Goal: Task Accomplishment & Management: Use online tool/utility

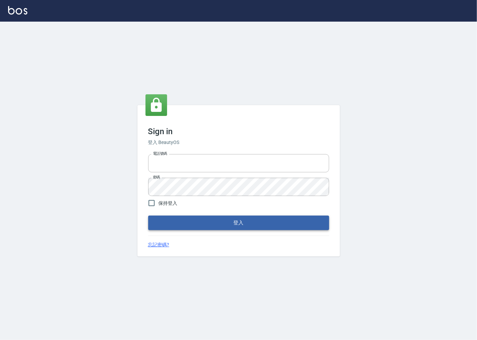
type input "0918920985"
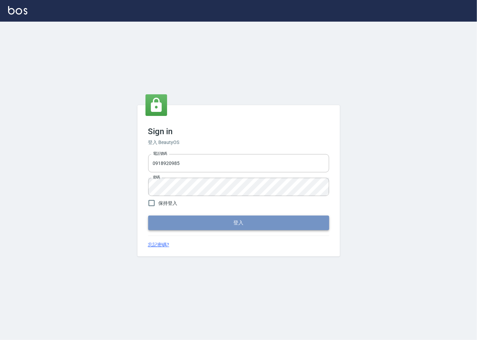
click at [219, 221] on button "登入" at bounding box center [238, 223] width 181 height 14
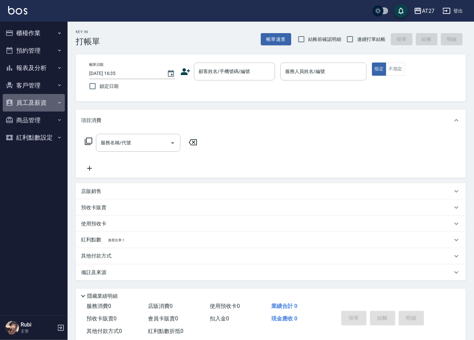
click at [48, 98] on button "員工及薪資" at bounding box center [34, 103] width 62 height 18
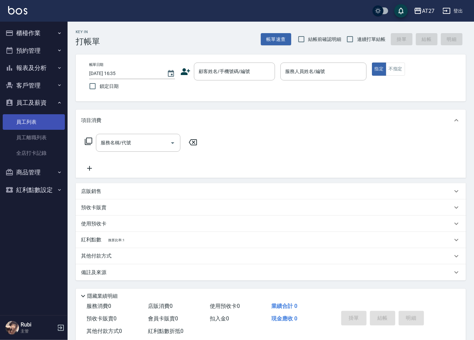
click at [41, 124] on link "員工列表" at bounding box center [34, 122] width 62 height 16
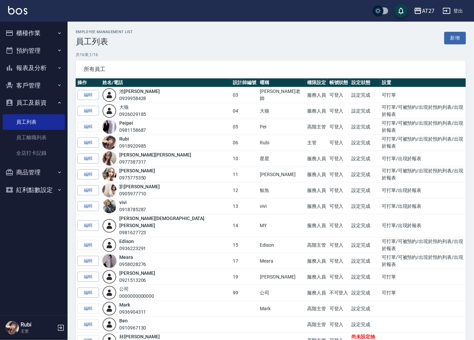
click at [43, 171] on button "商品管理" at bounding box center [34, 173] width 62 height 18
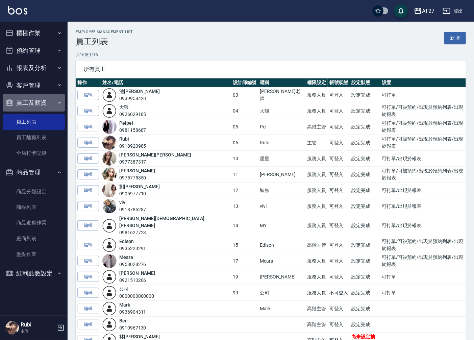
click at [43, 105] on button "員工及薪資" at bounding box center [34, 103] width 62 height 18
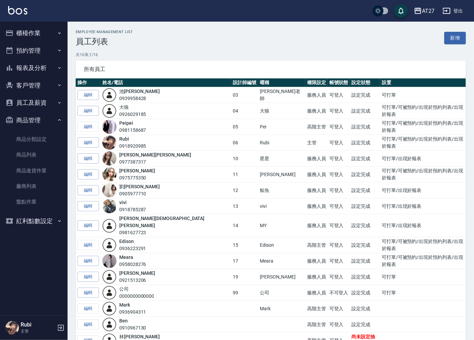
click at [45, 82] on button "客戶管理" at bounding box center [34, 86] width 62 height 18
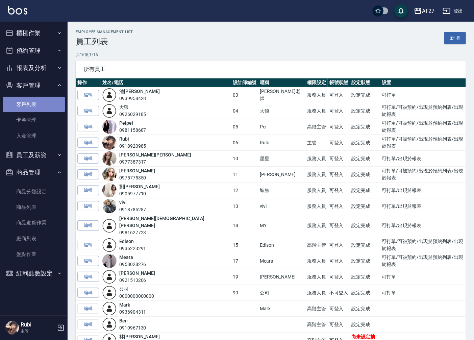
click at [44, 101] on link "客戶列表" at bounding box center [34, 105] width 62 height 16
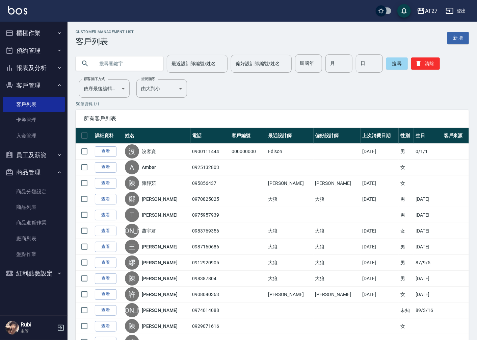
click at [133, 61] on input "text" at bounding box center [127, 63] width 64 height 18
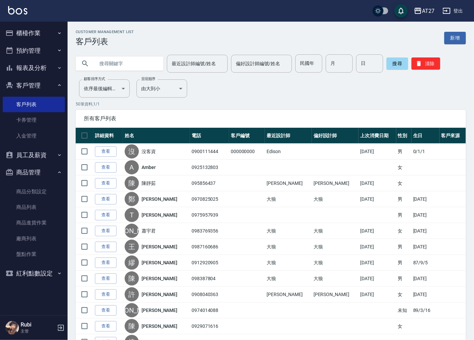
type input "c"
type input "5"
type input "[PERSON_NAME]"
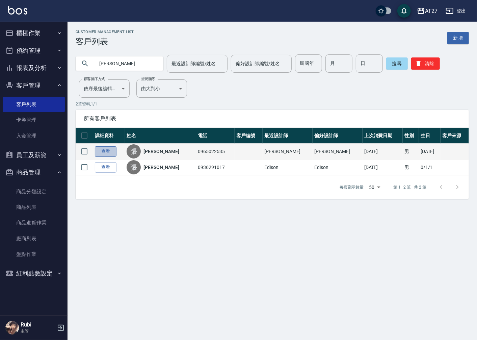
click at [113, 150] on link "查看" at bounding box center [106, 151] width 22 height 10
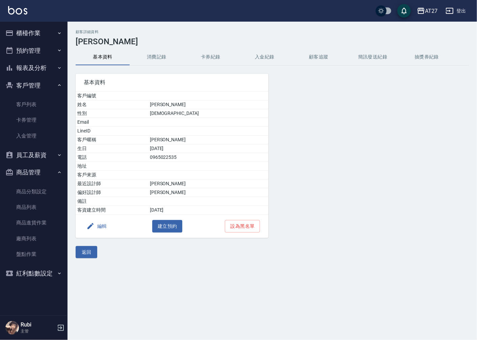
click at [161, 54] on button "消費記錄" at bounding box center [157, 57] width 54 height 16
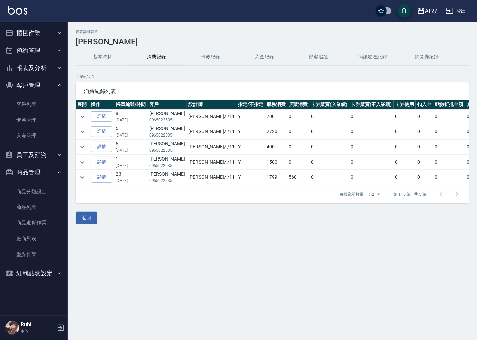
click at [320, 192] on div "每頁顯示數量 50 50 第 1–5 筆 共 5 筆" at bounding box center [273, 194] width 394 height 18
drag, startPoint x: 216, startPoint y: 97, endPoint x: 231, endPoint y: 91, distance: 15.7
drag, startPoint x: 231, startPoint y: 91, endPoint x: 205, endPoint y: 269, distance: 179.8
click at [205, 269] on div "顧客詳細資料 [PERSON_NAME] 基本資料 消費記錄 卡券紀錄 入金紀錄 顧客追蹤 簡訊發送紀錄 抽獎券紀錄 共 5 筆, 1 / 1 消費紀錄列表 …" at bounding box center [238, 170] width 477 height 340
click at [32, 32] on button "櫃檯作業" at bounding box center [34, 33] width 62 height 18
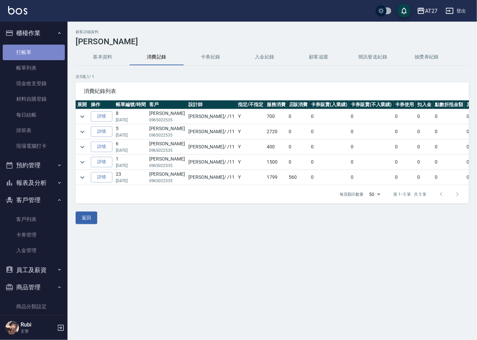
click at [42, 58] on link "打帳單" at bounding box center [34, 53] width 62 height 16
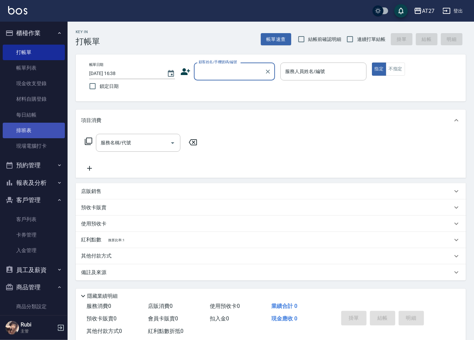
click at [26, 131] on link "排班表" at bounding box center [34, 131] width 62 height 16
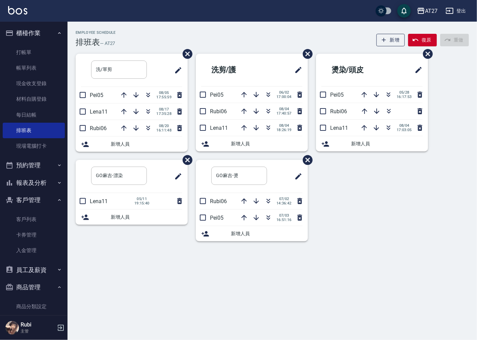
click at [45, 278] on button "商品管理" at bounding box center [34, 287] width 62 height 18
click at [33, 53] on link "打帳單" at bounding box center [34, 53] width 62 height 16
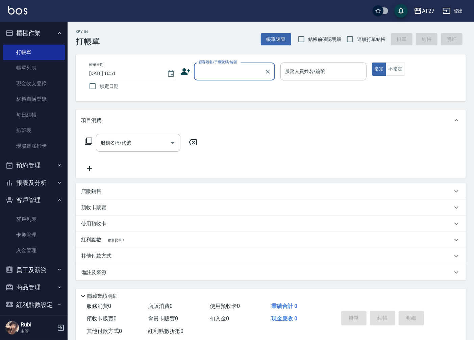
click at [217, 67] on input "顧客姓名/手機號碼/編號" at bounding box center [229, 72] width 65 height 12
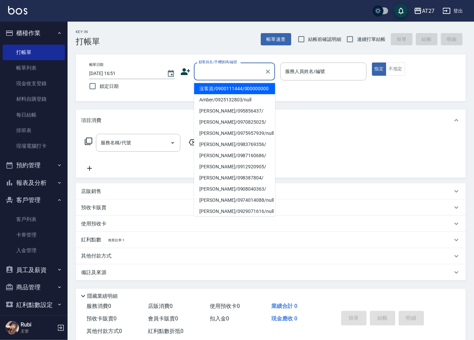
click at [212, 91] on li "沒客資/0900111444/000000000" at bounding box center [234, 88] width 81 height 11
type input "沒客資/0900111444/000000000"
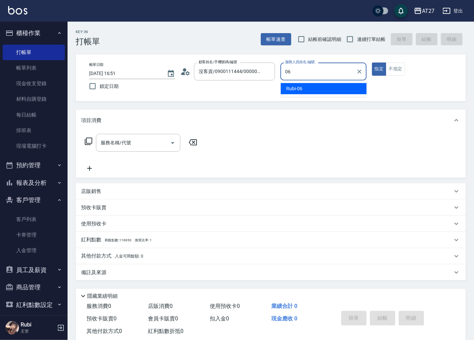
type input "Rubi-06"
type button "true"
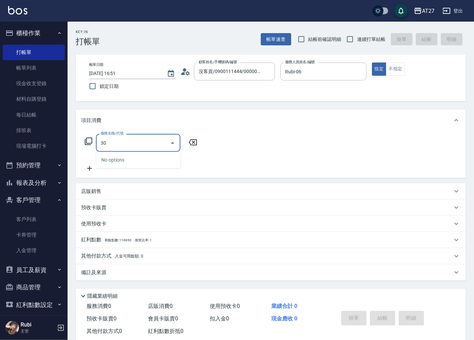
type input "301"
type input "150"
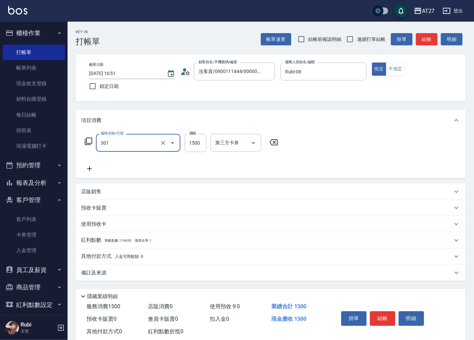
type input "燙髮(301)"
type input "1"
type input "0"
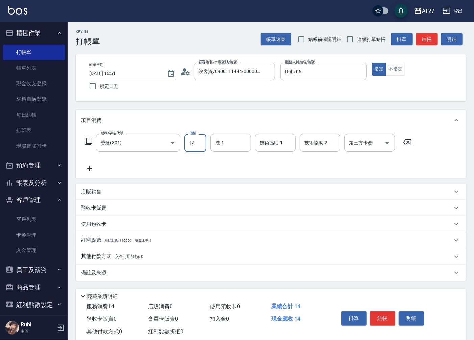
type input "140"
type input "10"
type input "1400"
type input "140"
type input "1400"
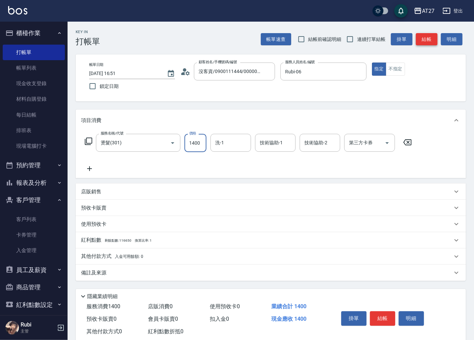
click at [426, 41] on button "結帳" at bounding box center [427, 39] width 22 height 12
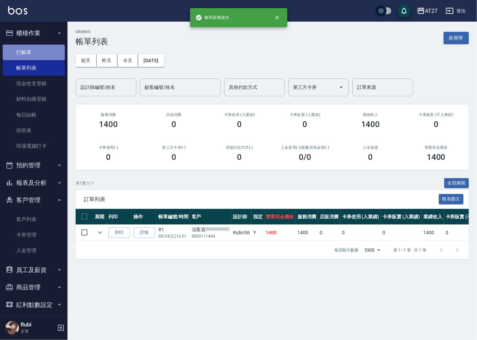
click at [45, 53] on link "打帳單" at bounding box center [34, 53] width 62 height 16
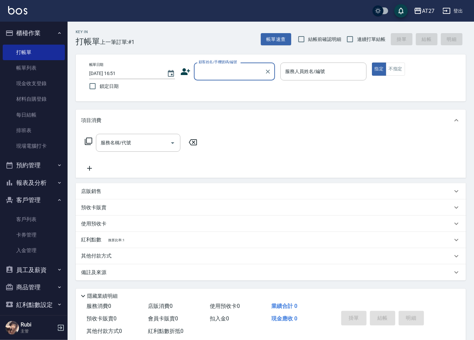
click at [357, 38] on span "連續打單結帳" at bounding box center [371, 39] width 28 height 7
click at [357, 38] on input "連續打單結帳" at bounding box center [350, 39] width 14 height 14
checkbox input "true"
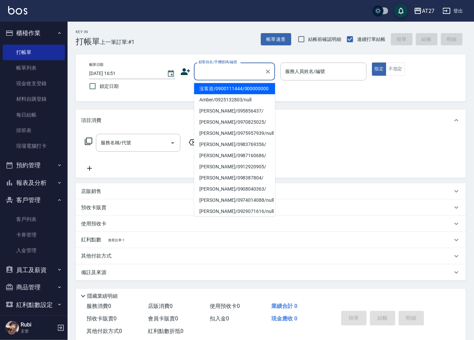
click at [230, 75] on input "顧客姓名/手機號碼/編號" at bounding box center [229, 72] width 65 height 12
click at [226, 85] on li "沒客資/0900111444/000000000" at bounding box center [234, 88] width 81 height 11
type input "沒客資/0900111444/000000000"
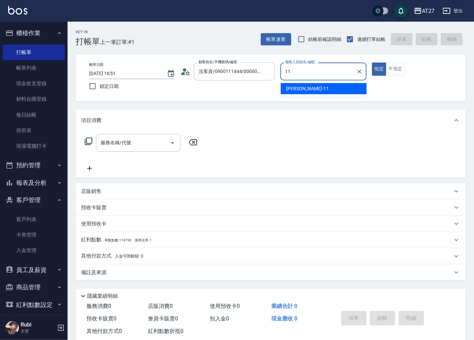
type input "Lena-11"
type button "true"
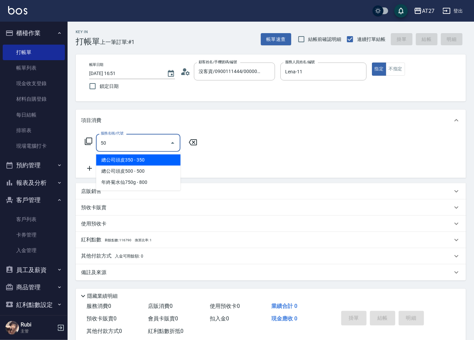
type input "501"
type input "100"
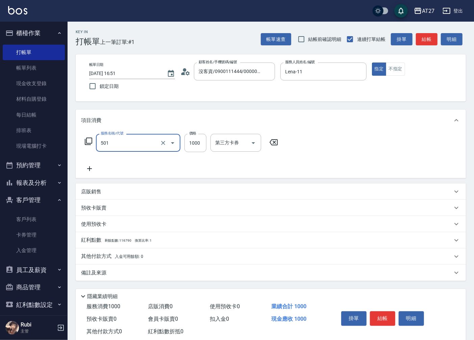
type input "染髮(501)"
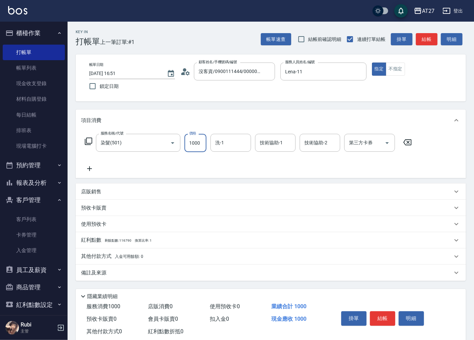
type input "2"
type input "0"
type input "200"
type input "2000"
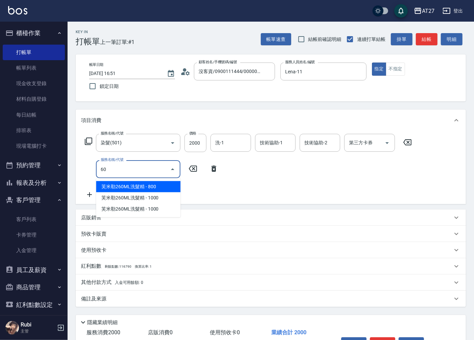
type input "608"
type input "270"
type input "自購二段(608)"
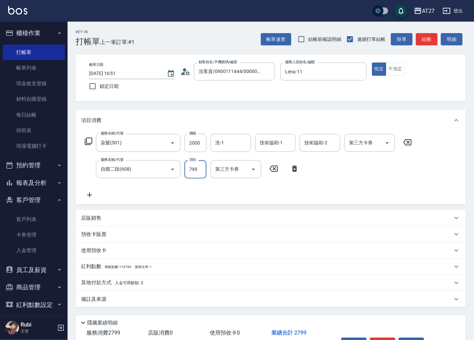
type input "1"
type input "200"
type input "100"
type input "210"
type input "1000"
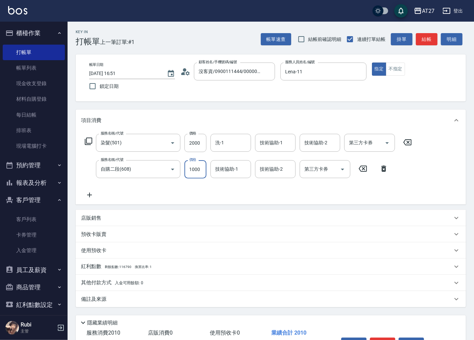
type input "300"
type input "1000"
click at [421, 46] on div "帳單速查 結帳前確認明細 連續打單結帳 掛單 結帳 明細" at bounding box center [363, 39] width 205 height 14
click at [420, 37] on button "結帳" at bounding box center [427, 39] width 22 height 12
type input "0"
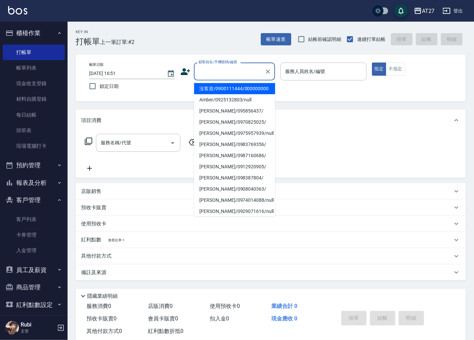
click at [255, 73] on input "顧客姓名/手機號碼/編號" at bounding box center [229, 72] width 65 height 12
click at [247, 92] on li "沒客資/0900111444/000000000" at bounding box center [234, 88] width 81 height 11
type input "沒客資/0900111444/000000000"
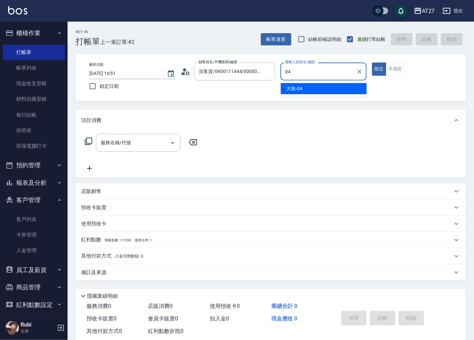
type input "大狼-04"
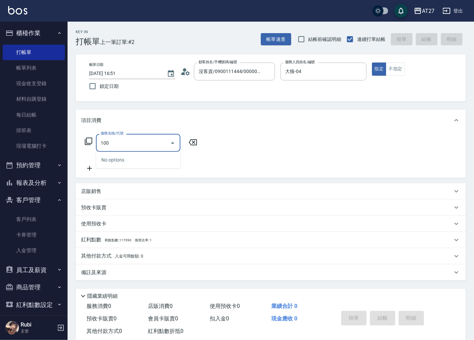
type input "1005"
type input "60"
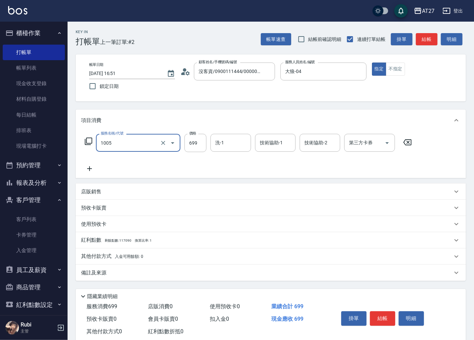
type input "毛囊淨化洗髮(1005)"
type input "7"
type input "0"
type input "700"
type input "70"
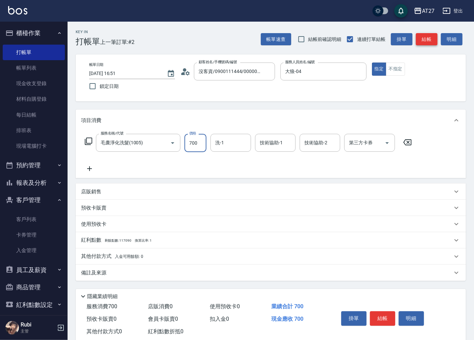
type input "700"
click at [416, 44] on button "結帳" at bounding box center [427, 39] width 22 height 12
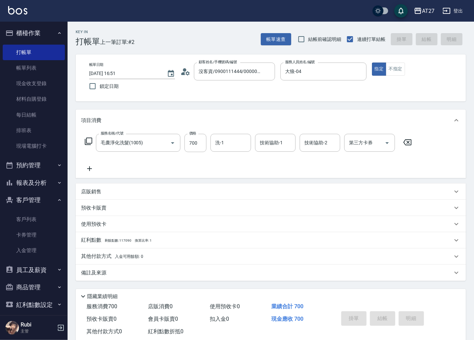
type input "[DATE] 16:52"
type input "0"
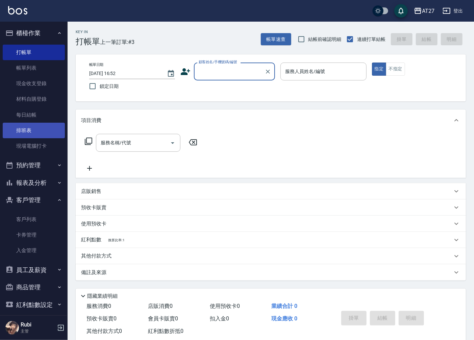
click at [52, 127] on link "排班表" at bounding box center [34, 131] width 62 height 16
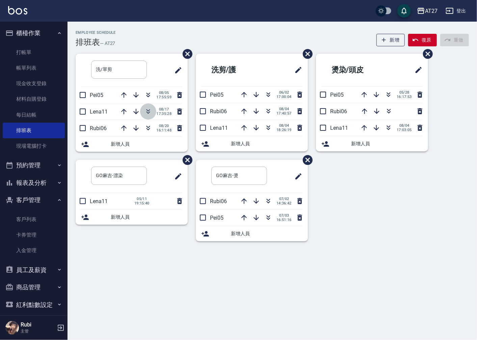
click at [149, 110] on icon "button" at bounding box center [148, 111] width 8 height 8
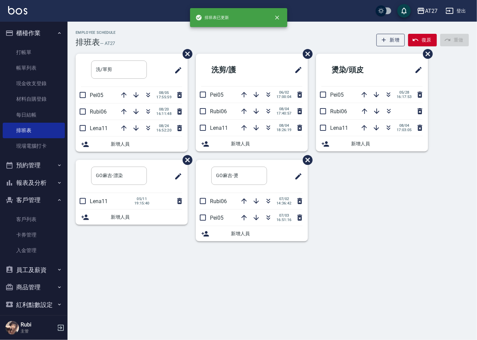
click at [37, 202] on button "客戶管理" at bounding box center [34, 200] width 62 height 18
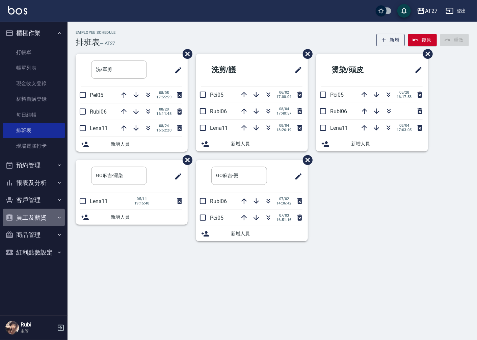
click at [43, 216] on button "員工及薪資" at bounding box center [34, 218] width 62 height 18
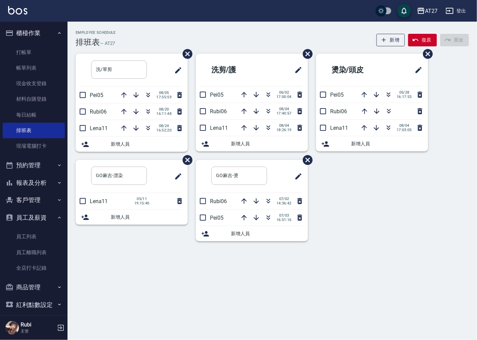
click at [43, 216] on button "員工及薪資" at bounding box center [34, 218] width 62 height 18
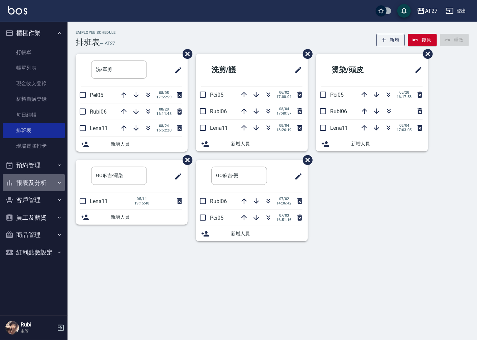
click at [50, 181] on button "報表及分析" at bounding box center [34, 183] width 62 height 18
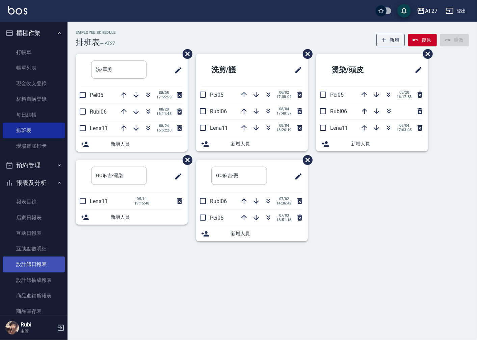
click at [38, 265] on link "設計師日報表" at bounding box center [34, 264] width 62 height 16
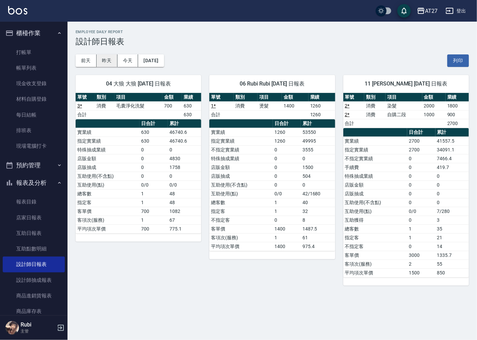
click at [109, 59] on button "昨天" at bounding box center [107, 60] width 21 height 12
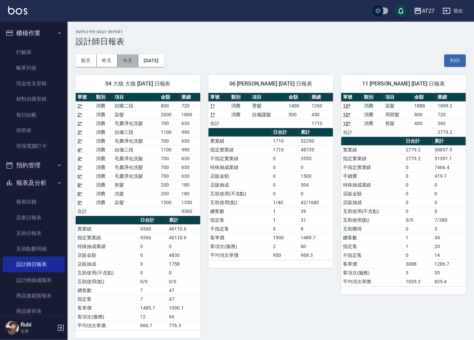
click at [130, 59] on button "今天" at bounding box center [128, 60] width 21 height 12
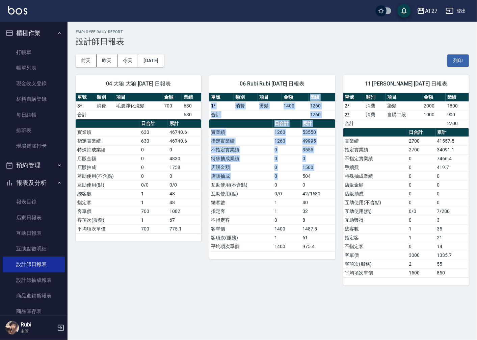
drag, startPoint x: 293, startPoint y: 95, endPoint x: 303, endPoint y: 176, distance: 81.7
click at [303, 176] on div "單號 類別 項目 金額 業績 1 * 消費 燙髮 1400 1260 合計 1260 日合計 累計 實業績 1260 53550 指定實業績 1260 499…" at bounding box center [272, 172] width 126 height 158
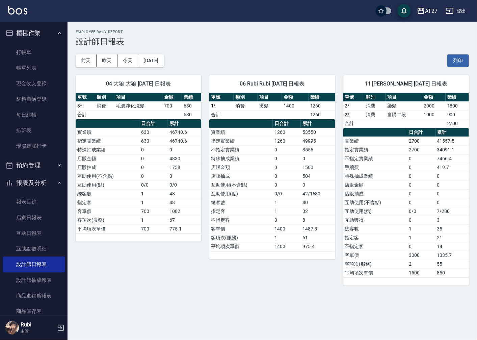
drag, startPoint x: 303, startPoint y: 176, endPoint x: 296, endPoint y: 216, distance: 40.6
click at [296, 216] on td "0" at bounding box center [287, 220] width 28 height 9
drag, startPoint x: 273, startPoint y: 179, endPoint x: 271, endPoint y: 174, distance: 5.7
click at [271, 174] on tbody "實業績 1260 53550 指定實業績 1260 49995 不指定實業績 0 3555 特殊抽成業績 0 0 店販金額 0 1500 店販抽成 0 504…" at bounding box center [272, 189] width 126 height 123
drag, startPoint x: 271, startPoint y: 174, endPoint x: 270, endPoint y: 177, distance: 3.6
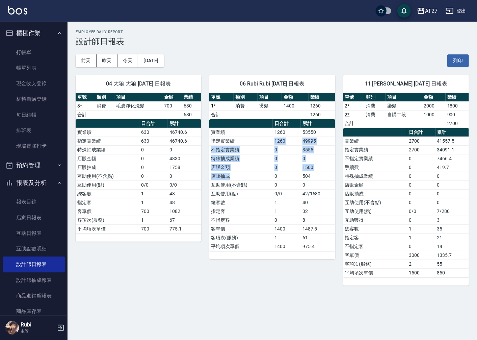
click at [270, 177] on tbody "實業績 1260 53550 指定實業績 1260 49995 不指定實業績 0 3555 特殊抽成業績 0 0 店販金額 0 1500 店販抽成 0 504…" at bounding box center [272, 189] width 126 height 123
drag, startPoint x: 270, startPoint y: 177, endPoint x: 274, endPoint y: 206, distance: 29.0
click at [274, 206] on tbody "實業績 1260 53550 指定實業績 1260 49995 不指定實業績 0 3555 特殊抽成業績 0 0 店販金額 0 1500 店販抽成 0 504…" at bounding box center [272, 189] width 126 height 123
drag, startPoint x: 274, startPoint y: 206, endPoint x: 258, endPoint y: 156, distance: 52.5
click at [258, 156] on tbody "實業績 1260 53550 指定實業績 1260 49995 不指定實業績 0 3555 特殊抽成業績 0 0 店販金額 0 1500 店販抽成 0 504…" at bounding box center [272, 189] width 126 height 123
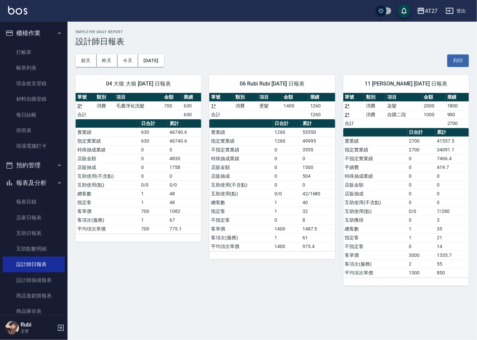
click at [278, 213] on td "1" at bounding box center [287, 211] width 28 height 9
click at [41, 55] on link "打帳單" at bounding box center [34, 53] width 62 height 16
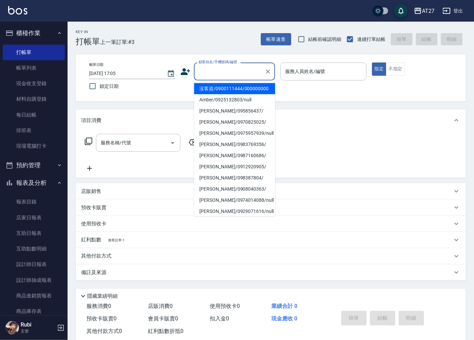
click at [205, 74] on input "顧客姓名/手機號碼/編號" at bounding box center [229, 72] width 65 height 12
click at [214, 87] on li "沒客資/0900111444/000000000" at bounding box center [234, 88] width 81 height 11
type input "沒客資/0900111444/000000000"
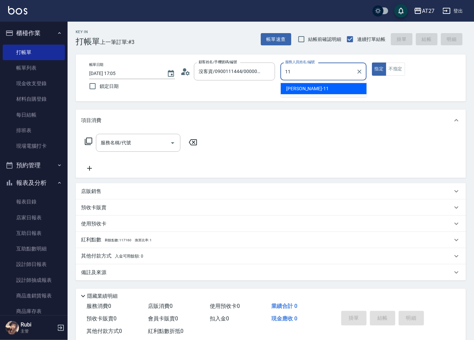
type input "Lena-11"
type button "true"
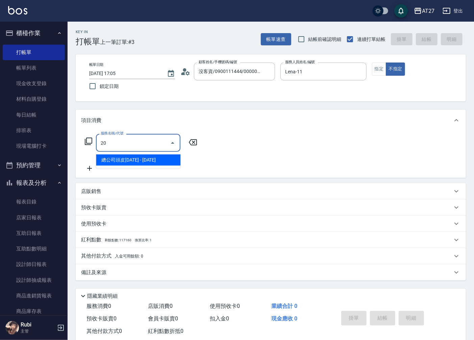
type input "201"
type input "20"
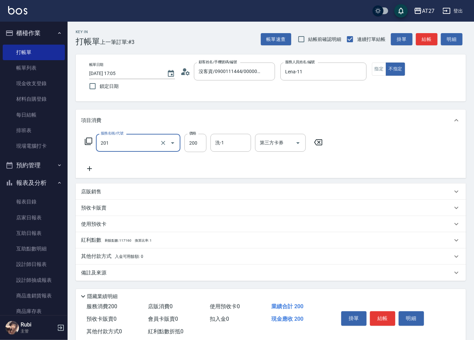
type input "洗髮(201)"
type input "0"
type input "35"
type input "30"
type input "350"
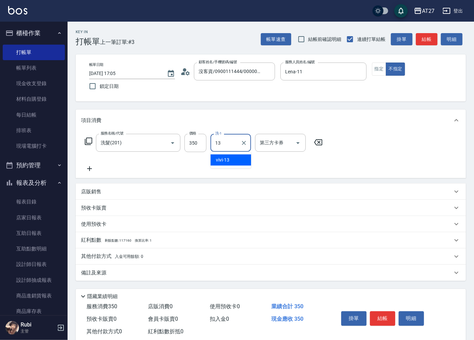
type input "vivi-13"
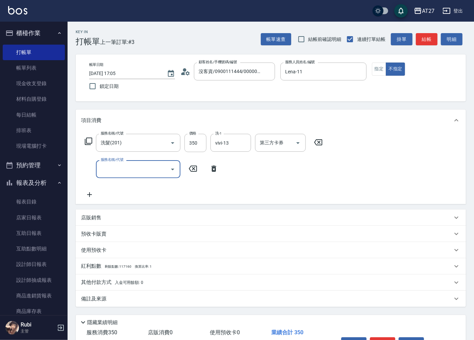
click at [214, 164] on div "服務名稱/代號 服務名稱/代號" at bounding box center [151, 169] width 141 height 18
click at [213, 166] on icon at bounding box center [213, 169] width 5 height 6
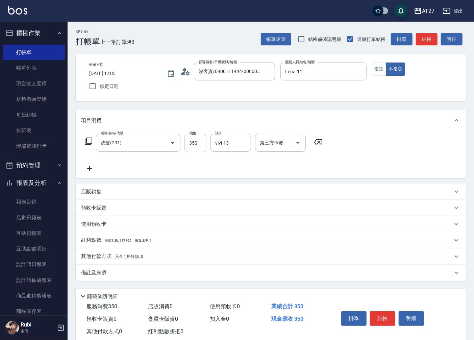
click at [194, 143] on input "350" at bounding box center [195, 143] width 22 height 18
type input "45"
type input "0"
type input "450"
type input "40"
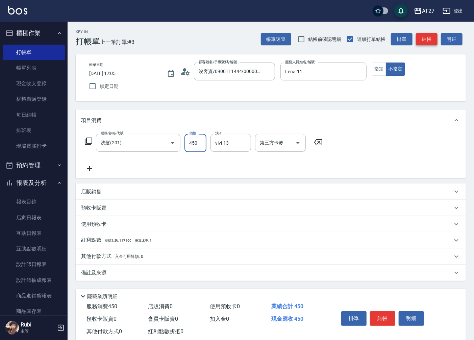
type input "450"
click at [428, 40] on button "結帳" at bounding box center [427, 39] width 22 height 12
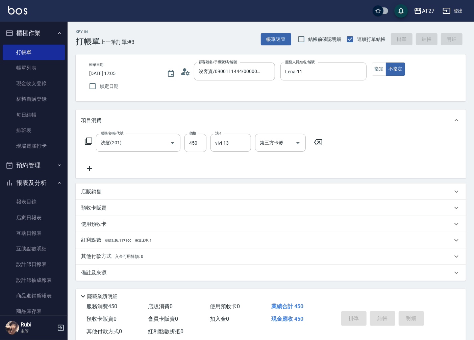
type input "0"
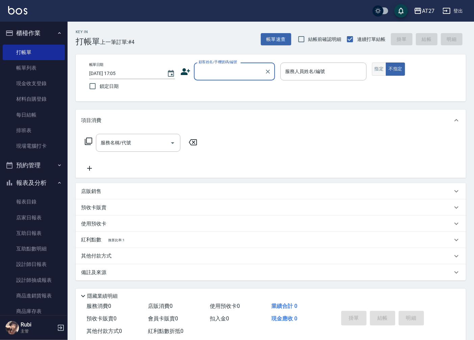
click at [381, 69] on button "指定" at bounding box center [379, 68] width 15 height 13
click at [236, 72] on input "顧客姓名/手機號碼/編號" at bounding box center [229, 72] width 65 height 12
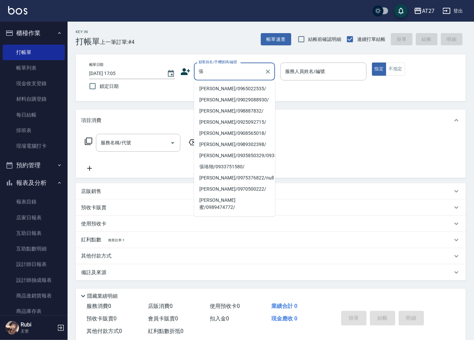
click at [230, 88] on li "[PERSON_NAME]/0965022535/" at bounding box center [234, 88] width 81 height 11
type input "[PERSON_NAME]/0965022535/"
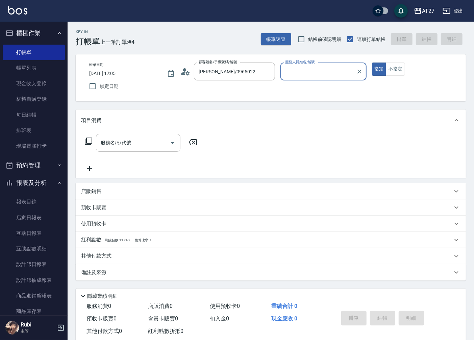
type input "Lena-11"
click at [149, 146] on input "服務名稱/代號" at bounding box center [133, 143] width 68 height 12
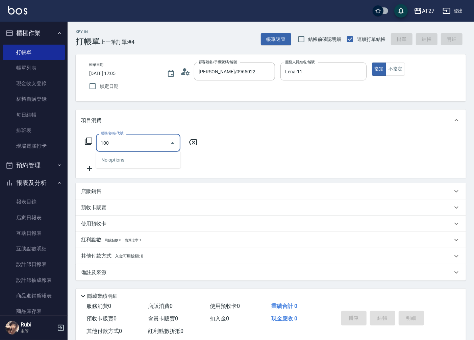
type input "1005"
type input "60"
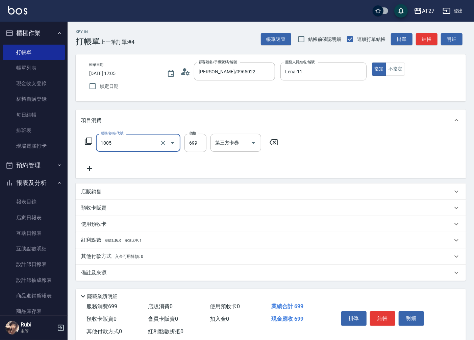
type input "毛囊淨化洗髮(1005)"
type input "0"
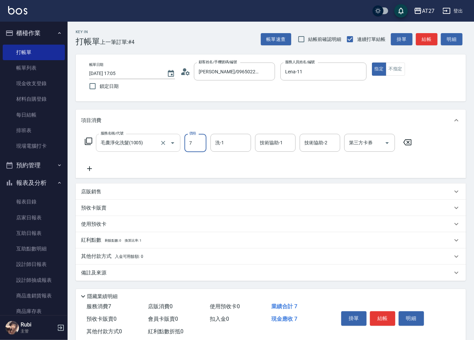
type input "70"
type input "700"
click at [427, 41] on button "結帳" at bounding box center [427, 39] width 22 height 12
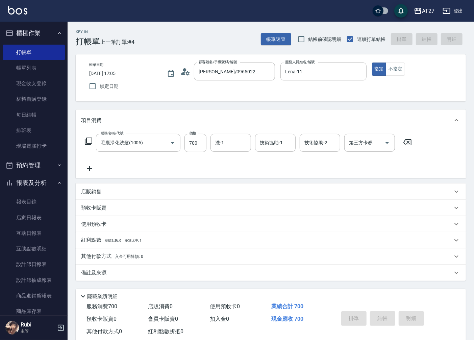
type input "[DATE] 17:06"
type input "0"
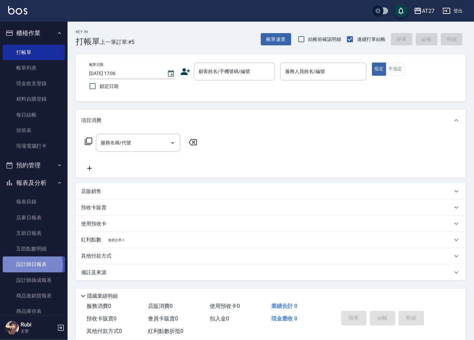
click at [22, 265] on link "設計師日報表" at bounding box center [34, 264] width 62 height 16
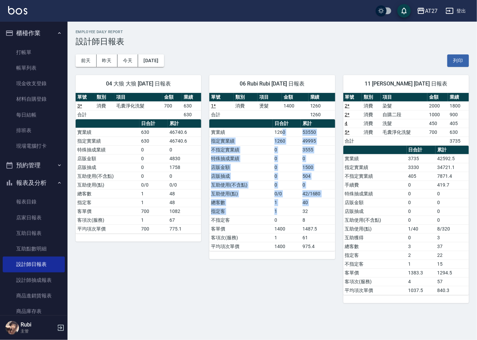
drag, startPoint x: 282, startPoint y: 134, endPoint x: 280, endPoint y: 214, distance: 79.7
click at [280, 214] on tbody "實業績 1260 53550 指定實業績 1260 49995 不指定實業績 0 3555 特殊抽成業績 0 0 店販金額 0 1500 店販抽成 0 504…" at bounding box center [272, 189] width 126 height 123
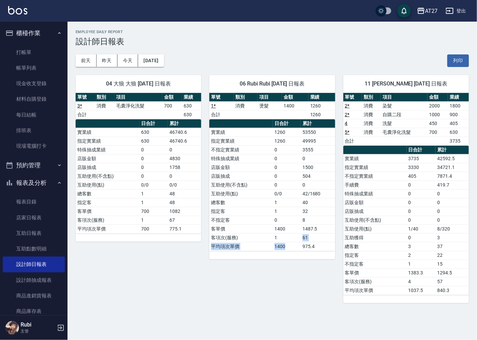
drag, startPoint x: 280, startPoint y: 214, endPoint x: 283, endPoint y: 226, distance: 12.1
click at [283, 226] on tbody "實業績 1260 53550 指定實業績 1260 49995 不指定實業績 0 3555 特殊抽成業績 0 0 店販金額 0 1500 店販抽成 0 504…" at bounding box center [272, 189] width 126 height 123
drag, startPoint x: 283, startPoint y: 226, endPoint x: 262, endPoint y: 179, distance: 50.5
click at [262, 179] on tbody "實業績 1260 53550 指定實業績 1260 49995 不指定實業績 0 3555 特殊抽成業績 0 0 店販金額 0 1500 店販抽成 0 504…" at bounding box center [272, 189] width 126 height 123
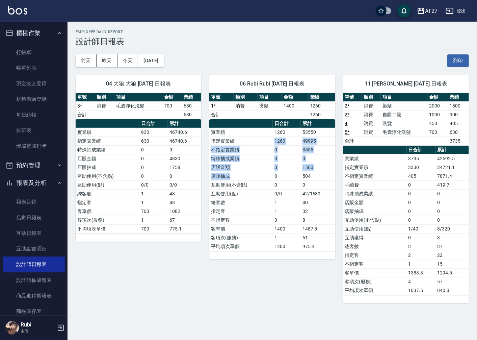
drag, startPoint x: 262, startPoint y: 179, endPoint x: 263, endPoint y: 190, distance: 10.5
click at [263, 190] on tbody "實業績 1260 53550 指定實業績 1260 49995 不指定實業績 0 3555 特殊抽成業績 0 0 店販金額 0 1500 店販抽成 0 504…" at bounding box center [272, 189] width 126 height 123
drag, startPoint x: 263, startPoint y: 190, endPoint x: 262, endPoint y: 222, distance: 32.1
click at [262, 222] on td "不指定客" at bounding box center [241, 220] width 64 height 9
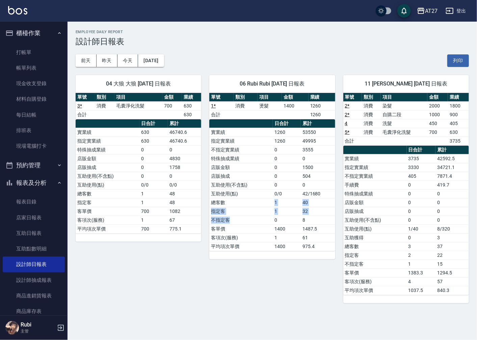
drag, startPoint x: 254, startPoint y: 218, endPoint x: 245, endPoint y: 193, distance: 26.4
click at [245, 193] on tbody "實業績 1260 53550 指定實業績 1260 49995 不指定實業績 0 3555 特殊抽成業績 0 0 店販金額 0 1500 店販抽成 0 504…" at bounding box center [272, 189] width 126 height 123
drag, startPoint x: 245, startPoint y: 193, endPoint x: 251, endPoint y: 218, distance: 26.2
click at [251, 218] on tbody "實業績 1260 53550 指定實業績 1260 49995 不指定實業績 0 3555 特殊抽成業績 0 0 店販金額 0 1500 店販抽成 0 504…" at bounding box center [272, 189] width 126 height 123
click at [253, 222] on tbody "實業績 1260 53550 指定實業績 1260 49995 不指定實業績 0 3555 特殊抽成業績 0 0 店販金額 0 1500 店販抽成 0 504…" at bounding box center [272, 189] width 126 height 123
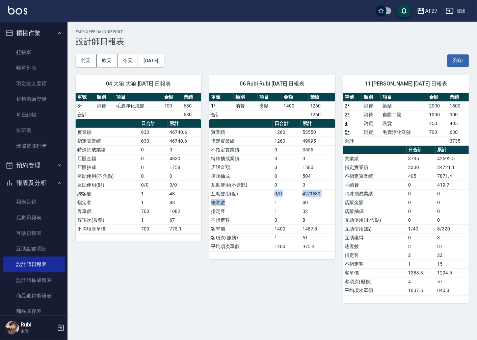
drag, startPoint x: 242, startPoint y: 200, endPoint x: 238, endPoint y: 194, distance: 7.9
click at [238, 194] on tbody "實業績 1260 53550 指定實業績 1260 49995 不指定實業績 0 3555 特殊抽成業績 0 0 店販金額 0 1500 店販抽成 0 504…" at bounding box center [272, 189] width 126 height 123
drag, startPoint x: 238, startPoint y: 194, endPoint x: 238, endPoint y: 201, distance: 7.1
click at [238, 201] on tbody "實業績 1260 53550 指定實業績 1260 49995 不指定實業績 0 3555 特殊抽成業績 0 0 店販金額 0 1500 店販抽成 0 504…" at bounding box center [272, 189] width 126 height 123
drag, startPoint x: 238, startPoint y: 201, endPoint x: 245, endPoint y: 208, distance: 10.3
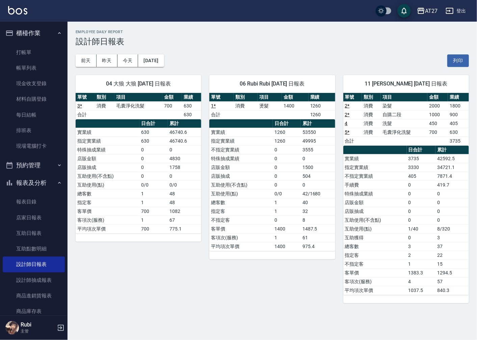
click at [245, 208] on td "指定客" at bounding box center [241, 211] width 64 height 9
click at [245, 206] on tbody "實業績 1260 53550 指定實業績 1260 49995 不指定實業績 0 3555 特殊抽成業績 0 0 店販金額 0 1500 店販抽成 0 504…" at bounding box center [272, 189] width 126 height 123
drag, startPoint x: 225, startPoint y: 180, endPoint x: 233, endPoint y: 194, distance: 17.0
click at [233, 194] on tbody "實業績 1260 53550 指定實業績 1260 49995 不指定實業績 0 3555 特殊抽成業績 0 0 店販金額 0 1500 店販抽成 0 504…" at bounding box center [272, 189] width 126 height 123
drag, startPoint x: 233, startPoint y: 194, endPoint x: 236, endPoint y: 188, distance: 6.8
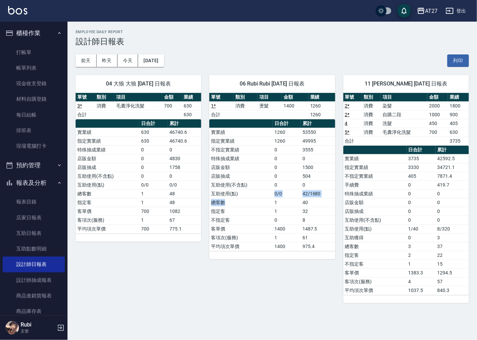
click at [236, 188] on tbody "實業績 1260 53550 指定實業績 1260 49995 不指定實業績 0 3555 特殊抽成業績 0 0 店販金額 0 1500 店販抽成 0 504…" at bounding box center [272, 189] width 126 height 123
drag, startPoint x: 236, startPoint y: 188, endPoint x: 225, endPoint y: 171, distance: 21.2
click at [225, 171] on tbody "實業績 1260 53550 指定實業績 1260 49995 不指定實業績 0 3555 特殊抽成業績 0 0 店販金額 0 1500 店販抽成 0 504…" at bounding box center [272, 189] width 126 height 123
click at [226, 172] on tbody "實業績 1260 53550 指定實業績 1260 49995 不指定實業績 0 3555 特殊抽成業績 0 0 店販金額 0 1500 店販抽成 0 504…" at bounding box center [272, 189] width 126 height 123
drag, startPoint x: 226, startPoint y: 172, endPoint x: 232, endPoint y: 182, distance: 12.2
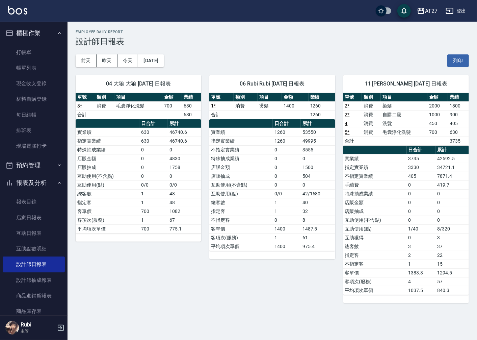
click at [233, 183] on td "互助使用(不含點)" at bounding box center [241, 184] width 64 height 9
drag, startPoint x: 229, startPoint y: 177, endPoint x: 219, endPoint y: 163, distance: 17.2
click at [219, 163] on tbody "實業績 1260 53550 指定實業績 1260 49995 不指定實業績 0 3555 特殊抽成業績 0 0 店販金額 0 1500 店販抽成 0 504…" at bounding box center [272, 189] width 126 height 123
drag, startPoint x: 219, startPoint y: 163, endPoint x: 218, endPoint y: 154, distance: 9.2
click at [218, 154] on tbody "實業績 1260 53550 指定實業績 1260 49995 不指定實業績 0 3555 特殊抽成業績 0 0 店販金額 0 1500 店販抽成 0 504…" at bounding box center [272, 189] width 126 height 123
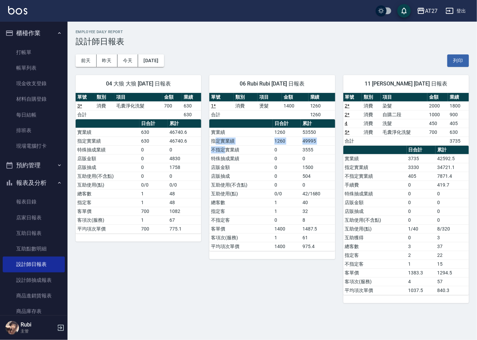
drag, startPoint x: 218, startPoint y: 154, endPoint x: 229, endPoint y: 160, distance: 13.3
click at [229, 160] on tbody "實業績 1260 53550 指定實業績 1260 49995 不指定實業績 0 3555 特殊抽成業績 0 0 店販金額 0 1500 店販抽成 0 504…" at bounding box center [272, 189] width 126 height 123
drag, startPoint x: 229, startPoint y: 160, endPoint x: 228, endPoint y: 155, distance: 5.2
click at [232, 163] on td "店販金額" at bounding box center [241, 167] width 64 height 9
drag, startPoint x: 228, startPoint y: 155, endPoint x: 225, endPoint y: 148, distance: 8.5
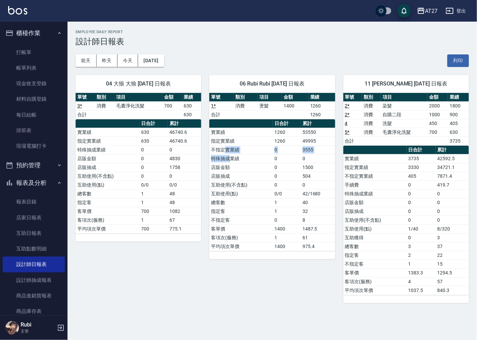
click at [225, 148] on tbody "實業績 1260 53550 指定實業績 1260 49995 不指定實業績 0 3555 特殊抽成業績 0 0 店販金額 0 1500 店販抽成 0 504…" at bounding box center [272, 189] width 126 height 123
drag, startPoint x: 225, startPoint y: 148, endPoint x: 221, endPoint y: 141, distance: 7.7
click at [221, 142] on td "指定實業績" at bounding box center [241, 140] width 64 height 9
drag, startPoint x: 219, startPoint y: 139, endPoint x: 223, endPoint y: 157, distance: 18.8
click at [223, 157] on tbody "實業績 1260 53550 指定實業績 1260 49995 不指定實業績 0 3555 特殊抽成業績 0 0 店販金額 0 1500 店販抽成 0 504…" at bounding box center [272, 189] width 126 height 123
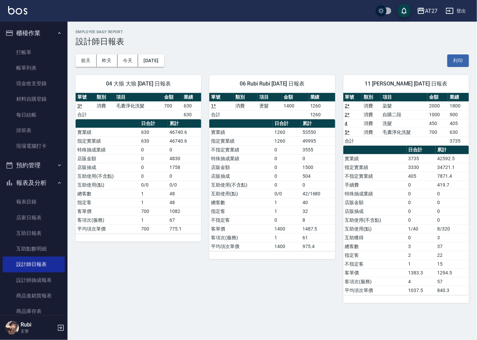
drag, startPoint x: 223, startPoint y: 157, endPoint x: 222, endPoint y: 163, distance: 6.2
click at [222, 163] on td "店販金額" at bounding box center [241, 167] width 64 height 9
drag, startPoint x: 222, startPoint y: 163, endPoint x: 219, endPoint y: 159, distance: 5.3
click at [219, 159] on tbody "實業績 1260 53550 指定實業績 1260 49995 不指定實業績 0 3555 特殊抽成業績 0 0 店販金額 0 1500 店販抽成 0 504…" at bounding box center [272, 189] width 126 height 123
drag, startPoint x: 219, startPoint y: 159, endPoint x: 221, endPoint y: 168, distance: 9.0
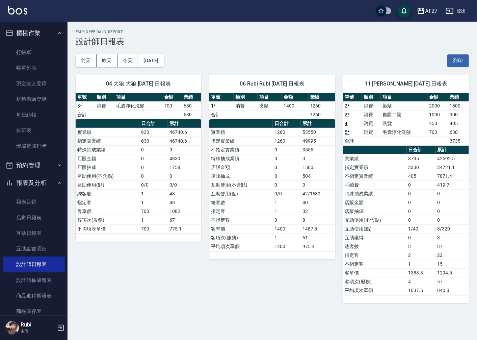
click at [221, 168] on td "店販金額" at bounding box center [241, 167] width 64 height 9
